Goal: Information Seeking & Learning: Learn about a topic

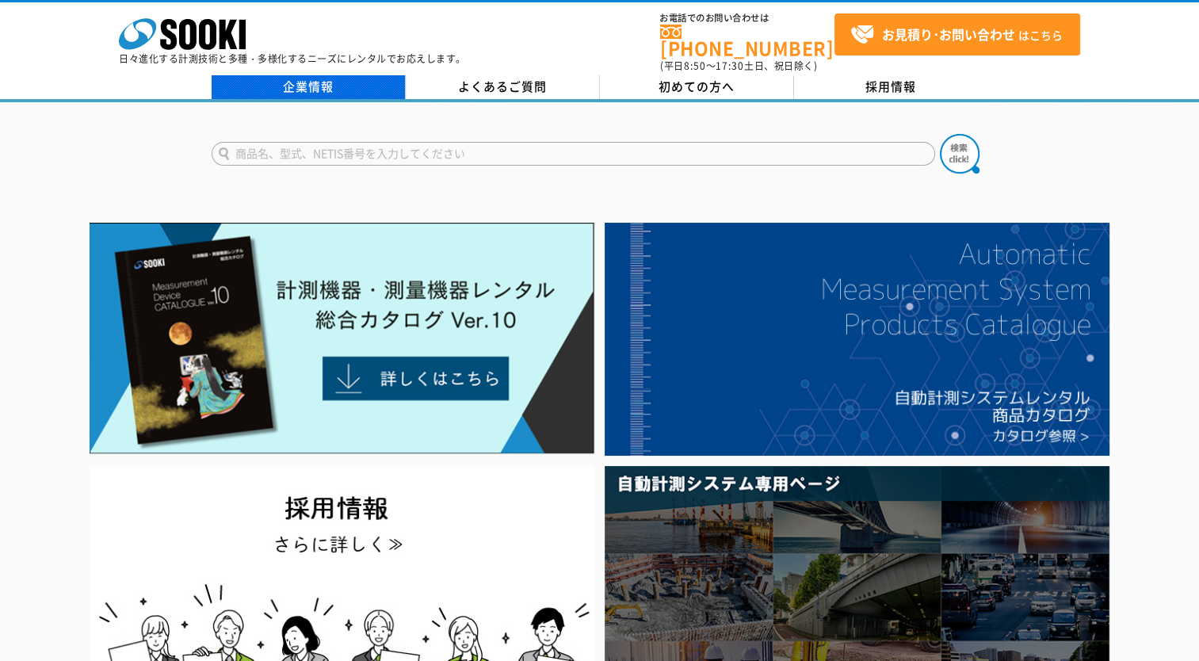
click at [322, 77] on link "企業情報" at bounding box center [309, 87] width 194 height 24
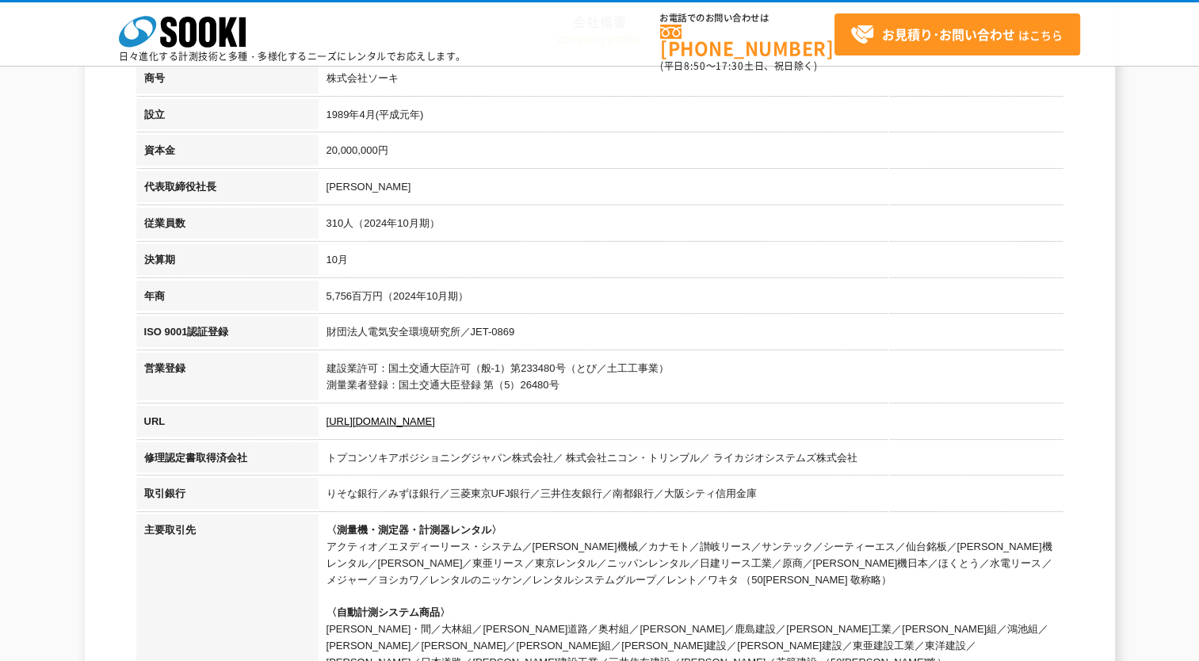
scroll to position [158, 0]
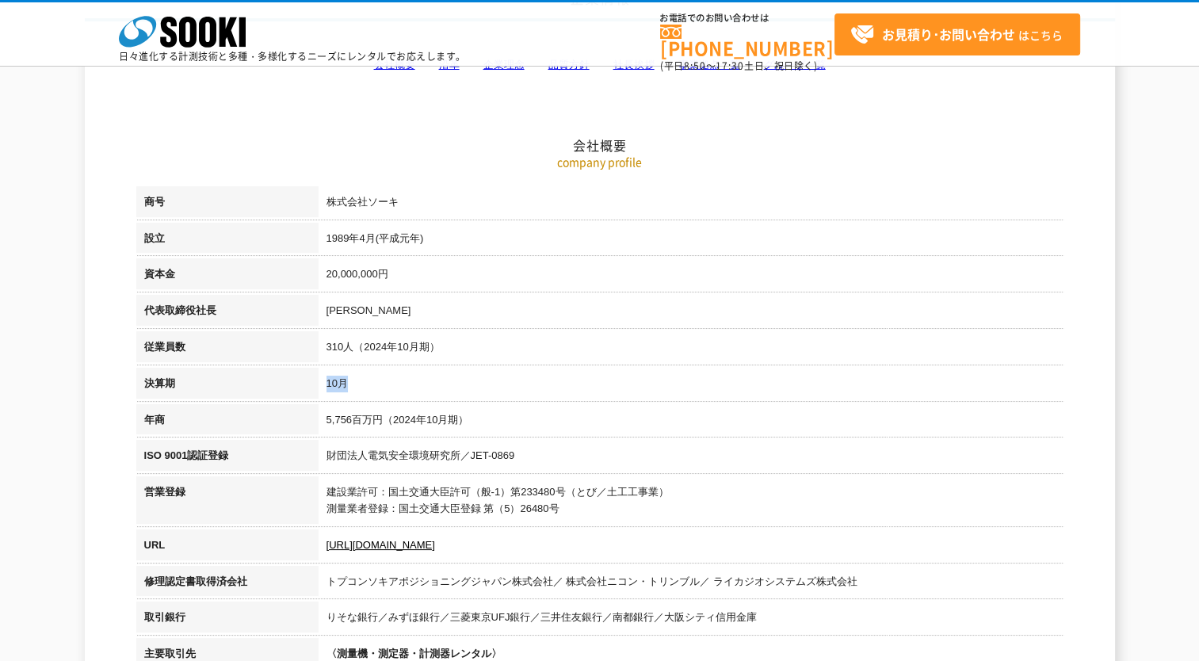
drag, startPoint x: 393, startPoint y: 384, endPoint x: 323, endPoint y: 384, distance: 69.7
click at [323, 384] on td "10月" at bounding box center [690, 386] width 745 height 36
drag, startPoint x: 323, startPoint y: 384, endPoint x: 536, endPoint y: 364, distance: 214.1
click at [536, 364] on td "310人（2024年10月期）" at bounding box center [690, 349] width 745 height 36
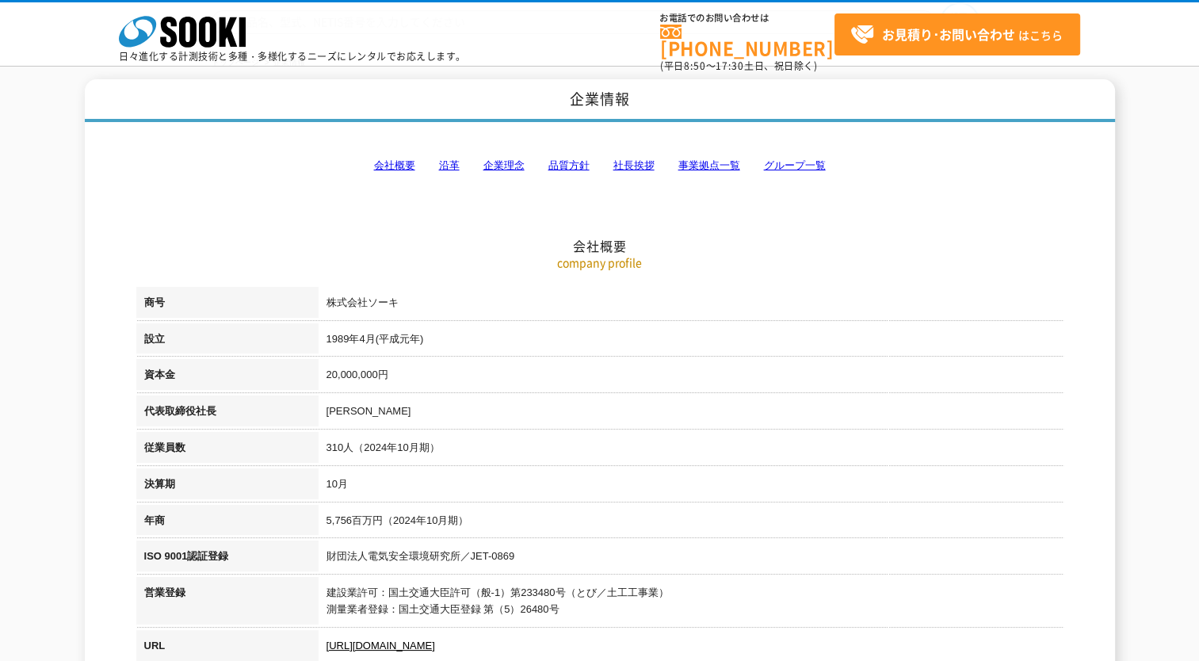
scroll to position [0, 0]
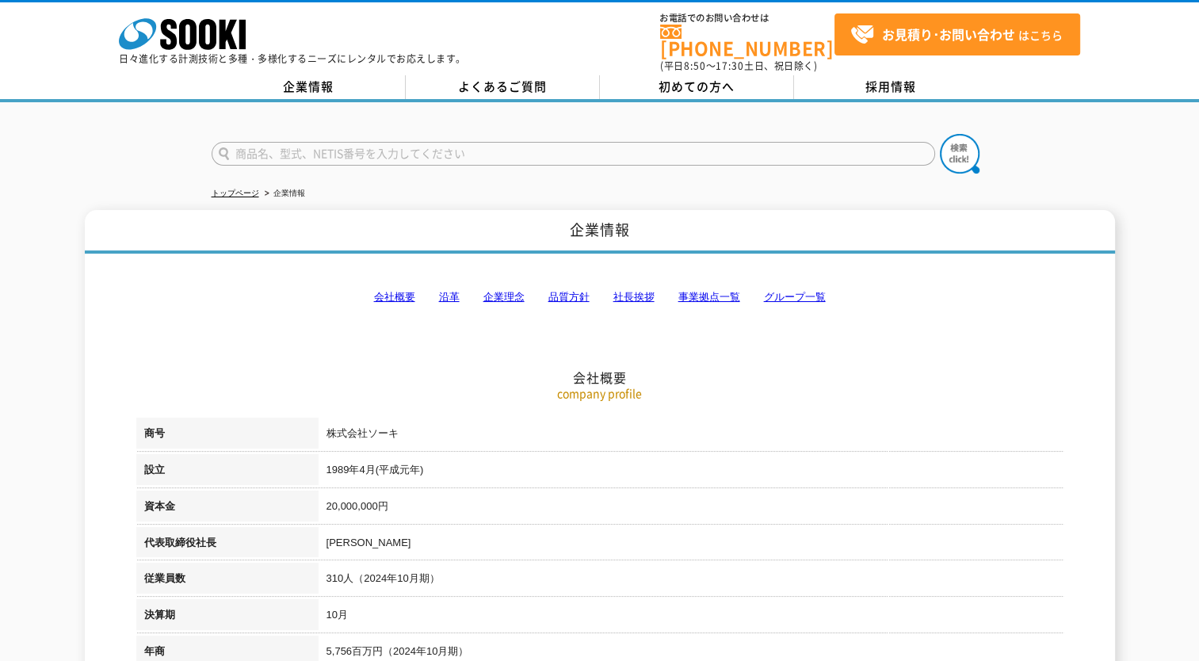
click at [814, 291] on link "グループ一覧" at bounding box center [795, 297] width 62 height 12
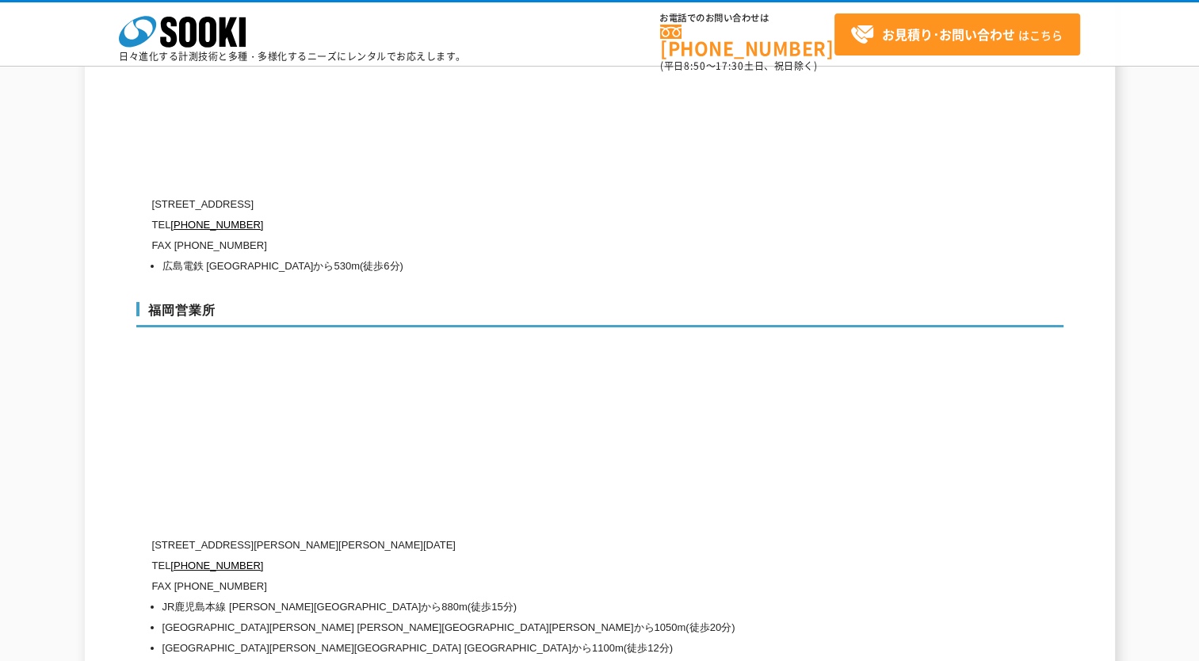
scroll to position [7173, 0]
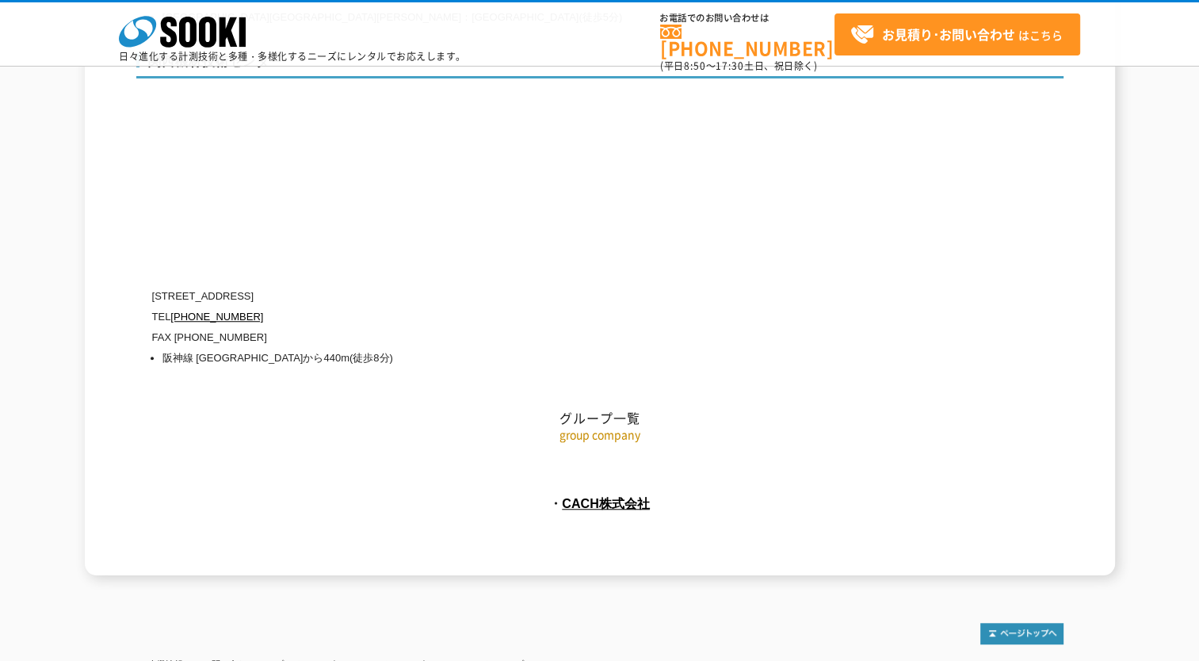
click at [570, 426] on p "group company" at bounding box center [599, 434] width 927 height 17
click at [598, 496] on link "CACH株式会社" at bounding box center [606, 503] width 88 height 14
